Goal: Use online tool/utility: Utilize a website feature to perform a specific function

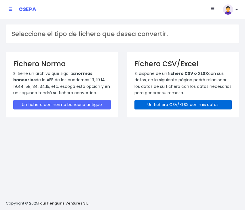
click at [180, 104] on link "Un fichero CSV/XLSX con mis datos" at bounding box center [183, 105] width 98 height 10
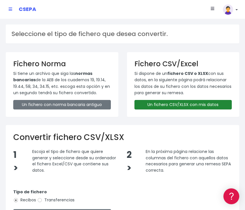
scroll to position [105, 0]
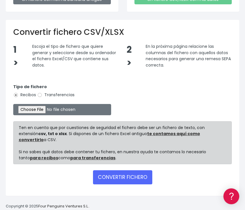
click at [43, 96] on label "Transferencias" at bounding box center [55, 95] width 37 height 6
click at [42, 96] on input "Transferencias" at bounding box center [39, 94] width 5 height 5
radio input "true"
type input "C:\fakepath\NOMINAS BELGICA.xlsx"
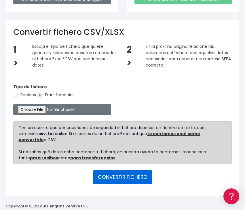
click at [119, 177] on button "CONVERTIR FICHERO" at bounding box center [122, 177] width 59 height 14
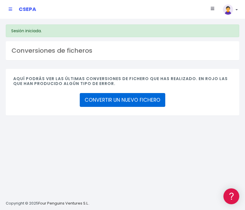
click at [112, 100] on link "CONVERTIR UN NUEVO FICHERO" at bounding box center [123, 100] width 86 height 14
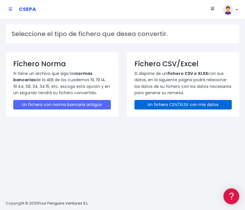
click at [184, 107] on link "Un fichero CSV/XLSX con mis datos" at bounding box center [183, 105] width 98 height 10
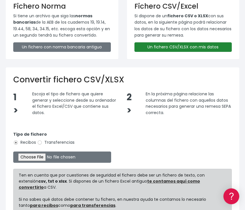
scroll to position [105, 0]
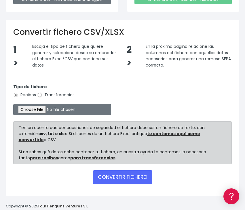
click at [39, 94] on input "Transferencias" at bounding box center [39, 94] width 5 height 5
radio input "true"
type input "C:\fakepath\NOMINAS BELGICA.xlsx"
click at [111, 178] on form "Tipo de fichero Recibos Transferencias Ten en cuenta que por cuestiones de segu…" at bounding box center [122, 133] width 219 height 110
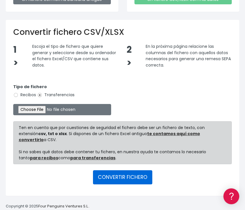
click at [114, 171] on button "CONVERTIR FICHERO" at bounding box center [122, 177] width 59 height 14
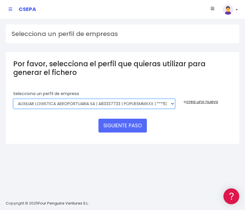
click at [159, 105] on select "AUXILIAR LOGISTICA AEROPORTUARIA SA | A83337733 | POPUESMMXXX | ***63415 COMPAÑ…" at bounding box center [94, 104] width 162 height 10
select select "394"
click at [13, 99] on select "AUXILIAR LOGISTICA AEROPORTUARIA SA | A83337733 | POPUESMMXXX | ***63415 COMPAÑ…" at bounding box center [94, 104] width 162 height 10
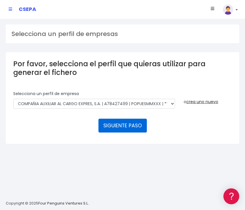
click at [119, 124] on button "SIGUIENTE PASO" at bounding box center [122, 126] width 48 height 14
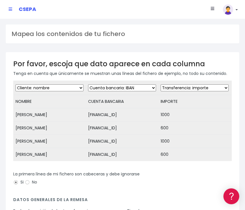
click at [202, 55] on div "Por favor, escoja que dato aparece en cada columna Tenga en cuenta que únicamen…" at bounding box center [123, 159] width 234 height 215
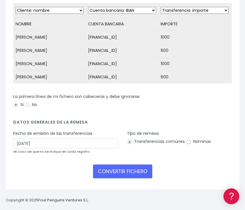
click at [186, 143] on input "Nóminas" at bounding box center [188, 141] width 5 height 5
radio input "true"
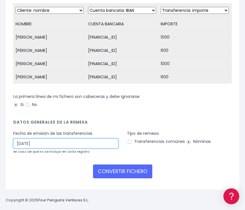
click at [64, 145] on input "28/09/2025" at bounding box center [65, 144] width 105 height 10
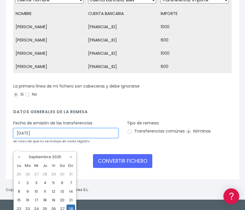
scroll to position [101, 0]
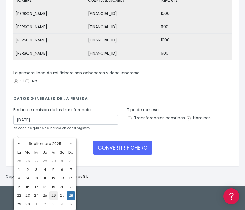
click at [52, 195] on td "26" at bounding box center [53, 195] width 9 height 9
type input "26/09/2025"
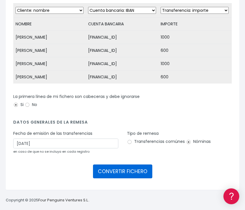
click at [118, 172] on button "CONVERTIR FICHERO" at bounding box center [122, 171] width 59 height 14
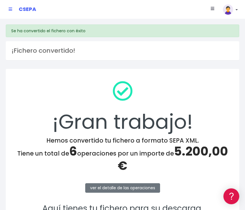
scroll to position [77, 0]
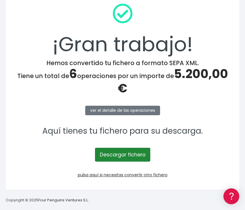
click at [119, 157] on link "Descargar fichero" at bounding box center [122, 155] width 55 height 14
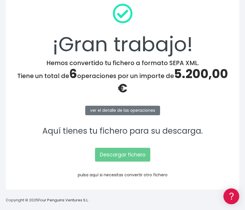
click at [90, 174] on link "pulsa aquí si necesitas convertir otro fichero" at bounding box center [123, 175] width 90 height 6
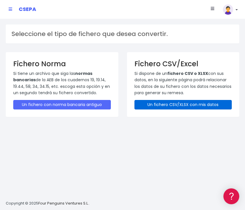
click at [183, 104] on link "Un fichero CSV/XLSX con mis datos" at bounding box center [183, 105] width 98 height 10
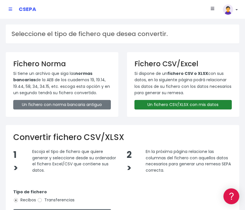
scroll to position [105, 0]
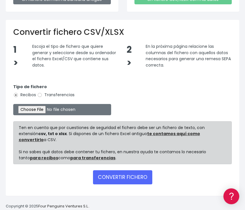
click at [43, 94] on label "Transferencias" at bounding box center [55, 95] width 37 height 6
click at [42, 94] on input "Transferencias" at bounding box center [39, 94] width 5 height 5
radio input "true"
type input "C:\fakepath\NOMINAS HOLANDA.xlsx"
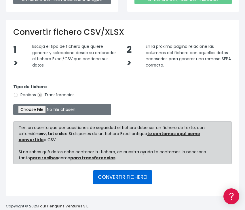
click at [113, 173] on button "CONVERTIR FICHERO" at bounding box center [122, 177] width 59 height 14
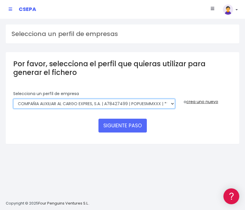
click at [87, 103] on select "AUXILIAR LOGISTICA AEROPORTUARIA SA | A83337733 | POPUESMMXXX | ***63415 COMPAÑ…" at bounding box center [94, 104] width 162 height 10
click at [13, 99] on select "AUXILIAR LOGISTICA AEROPORTUARIA SA | A83337733 | POPUESMMXXX | ***63415 COMPAÑ…" at bounding box center [94, 104] width 162 height 10
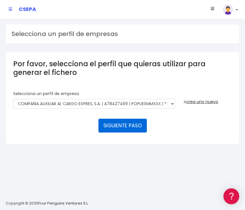
click at [128, 122] on button "SIGUIENTE PASO" at bounding box center [122, 126] width 48 height 14
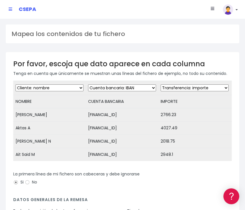
scroll to position [82, 0]
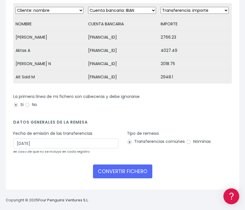
click at [193, 141] on label "Nóminas" at bounding box center [198, 142] width 25 height 6
click at [191, 141] on input "Nóminas" at bounding box center [188, 141] width 5 height 5
radio input "true"
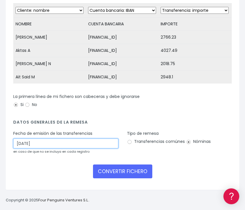
click at [71, 145] on input "[DATE]" at bounding box center [65, 144] width 105 height 10
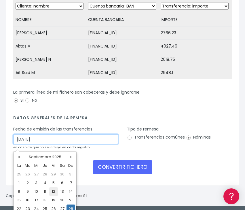
scroll to position [95, 0]
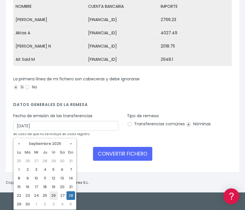
click at [53, 197] on td "26" at bounding box center [53, 195] width 9 height 9
type input "26/09/2025"
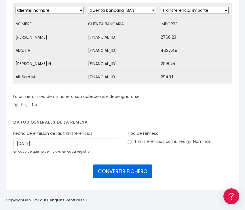
click at [111, 173] on button "CONVERTIR FICHERO" at bounding box center [122, 171] width 59 height 14
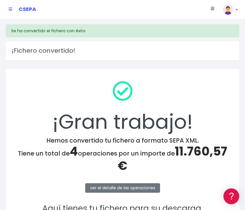
scroll to position [77, 0]
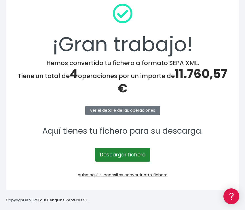
click at [114, 157] on link "Descargar fichero" at bounding box center [122, 155] width 55 height 14
